Goal: Find specific page/section: Find specific page/section

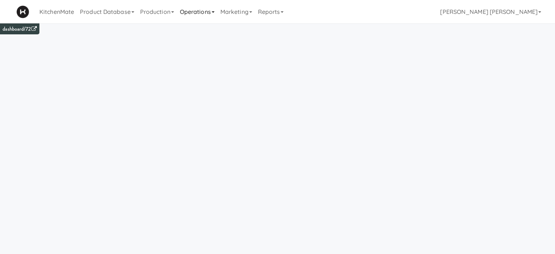
click at [190, 11] on link "Operations" at bounding box center [197, 11] width 40 height 23
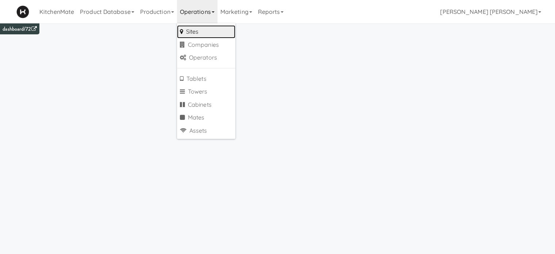
click at [190, 31] on link "Sites" at bounding box center [206, 31] width 58 height 13
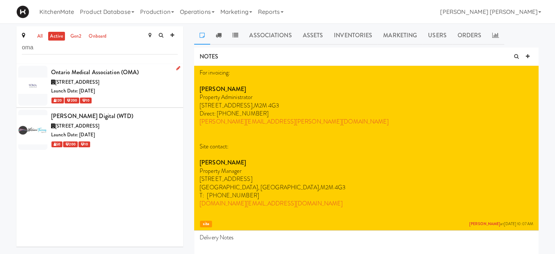
type input "oma"
click at [78, 80] on span "[STREET_ADDRESS]" at bounding box center [77, 81] width 44 height 7
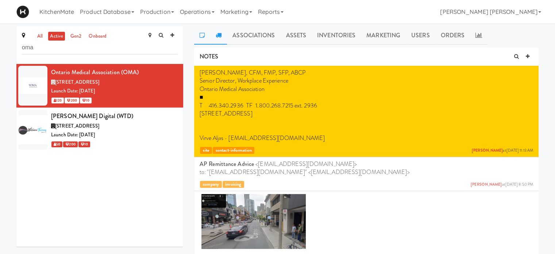
click at [217, 35] on icon at bounding box center [219, 35] width 6 height 6
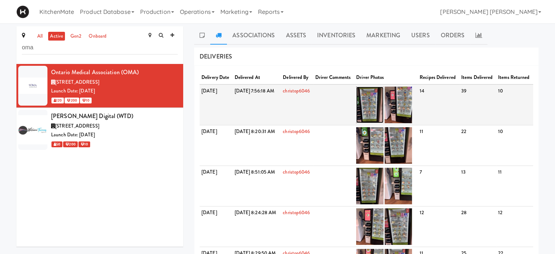
click at [383, 111] on img at bounding box center [369, 104] width 27 height 36
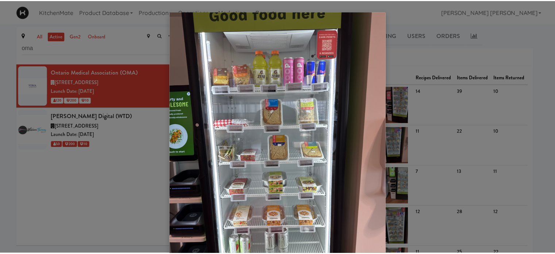
scroll to position [36, 0]
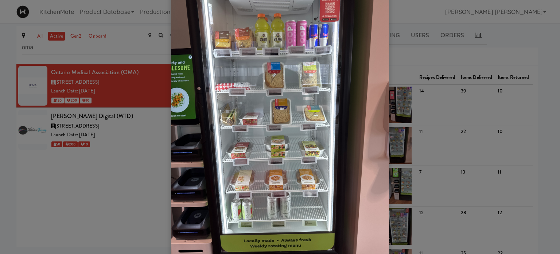
click at [107, 176] on div at bounding box center [280, 127] width 560 height 254
